Goal: Transaction & Acquisition: Purchase product/service

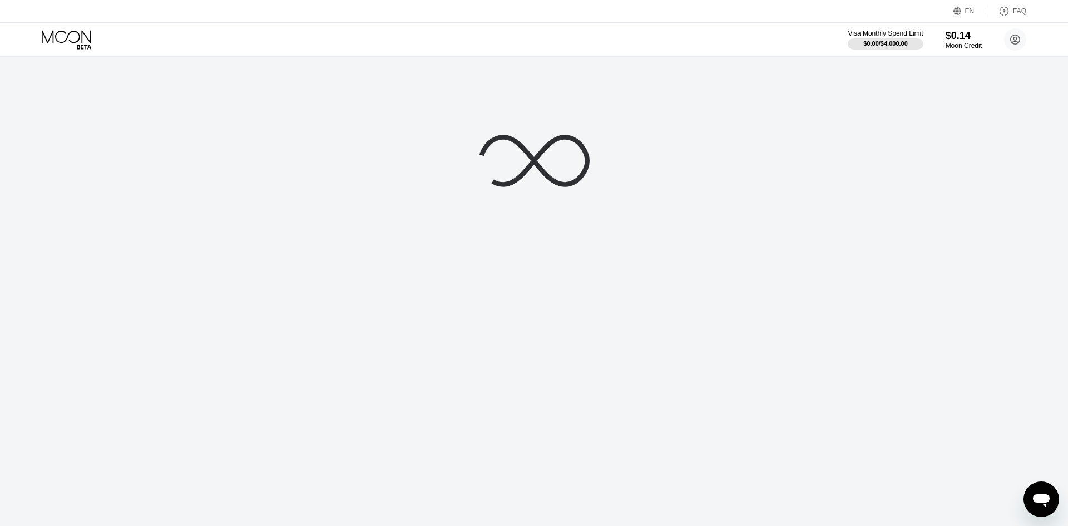
click at [554, 65] on div at bounding box center [534, 263] width 1068 height 526
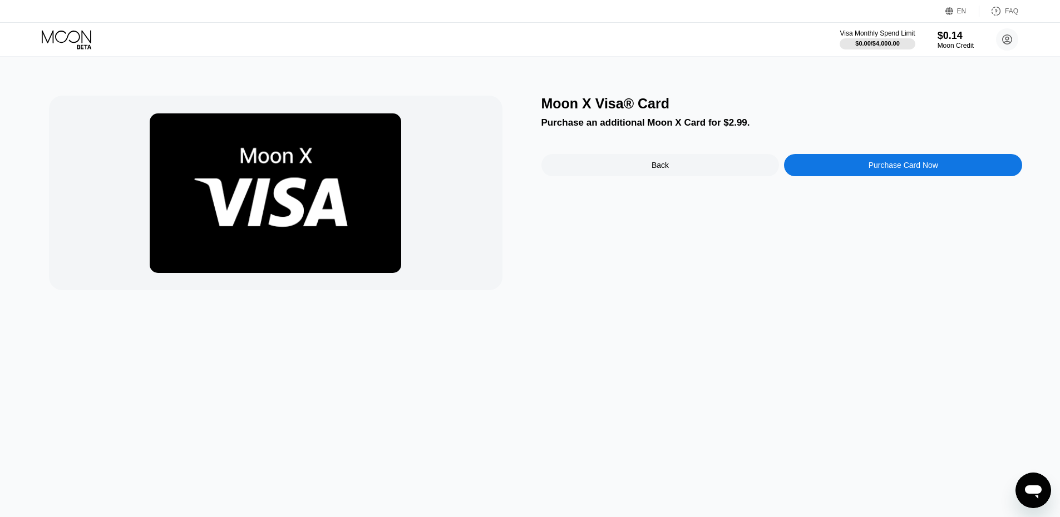
click at [899, 188] on div "Moon X Visa® Card Purchase an additional Moon X Card for $2.99. Back Purchase C…" at bounding box center [781, 193] width 481 height 195
click at [905, 179] on div "Moon X Visa® Card Purchase an additional Moon X Card for $2.99. Back Purchase C…" at bounding box center [781, 193] width 481 height 195
click at [886, 176] on div "Purchase Card Now" at bounding box center [903, 165] width 238 height 22
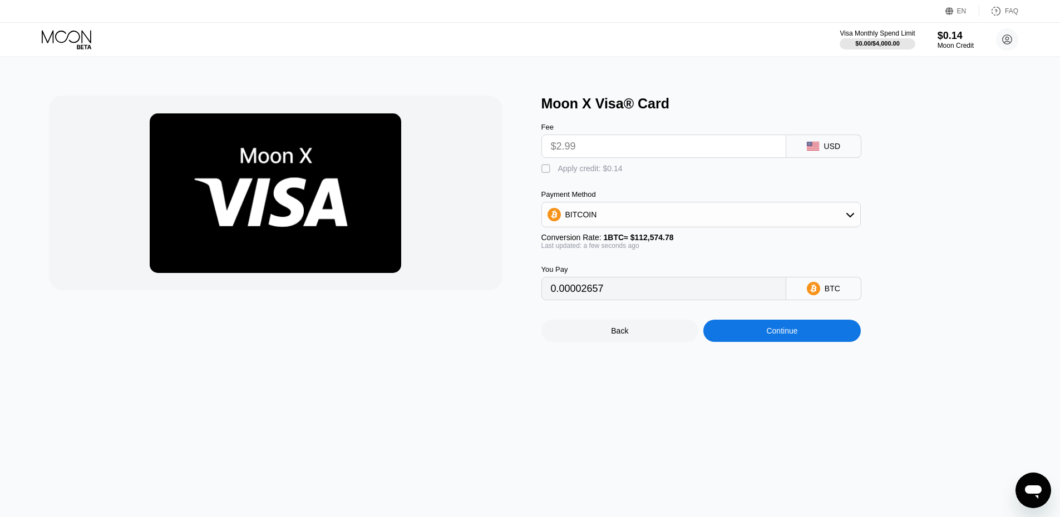
click at [734, 142] on input "$2.99" at bounding box center [664, 146] width 226 height 22
click at [707, 146] on input "$2.99" at bounding box center [664, 146] width 226 height 22
click at [589, 175] on div " Apply credit: $0.14" at bounding box center [584, 169] width 87 height 11
click at [614, 215] on div "BITCOIN" at bounding box center [701, 215] width 318 height 22
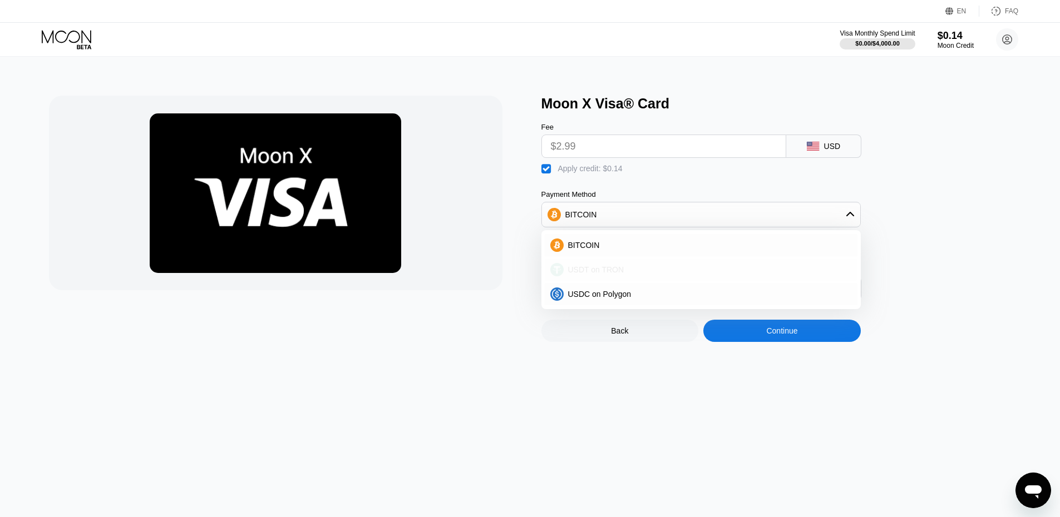
click at [616, 268] on div "USDT on TRON" at bounding box center [701, 270] width 313 height 22
type input "2.88"
